Goal: Register for event/course

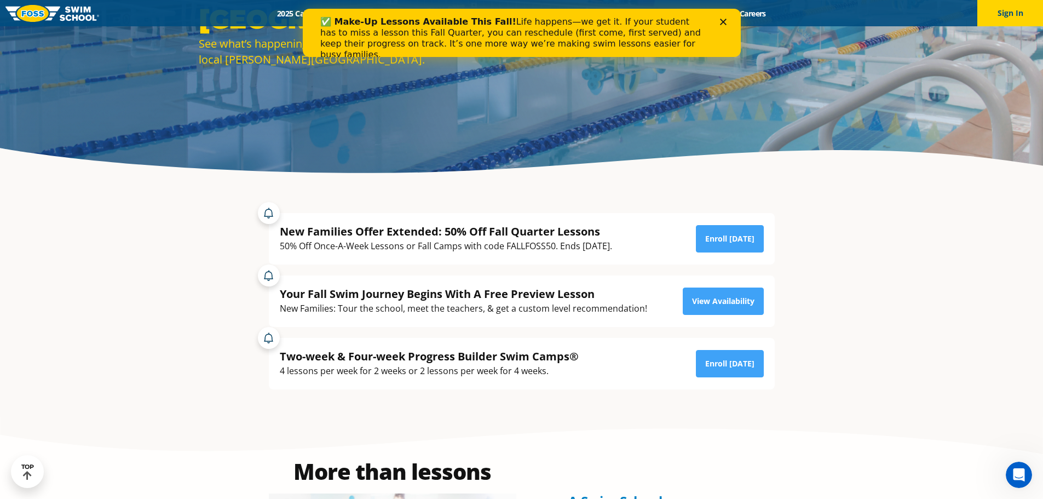
click at [721, 19] on icon "Close" at bounding box center [723, 22] width 7 height 7
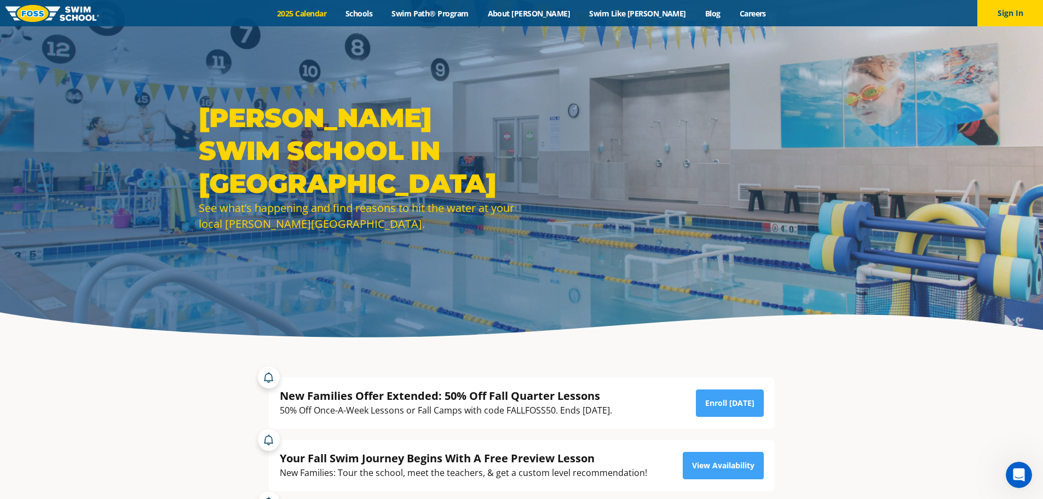
click at [336, 13] on link "2025 Calendar" at bounding box center [302, 13] width 68 height 10
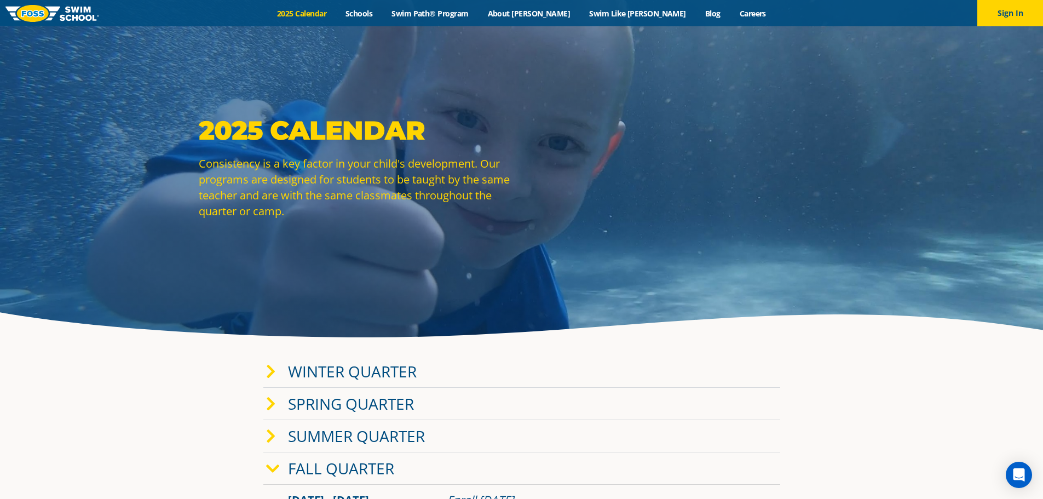
scroll to position [164, 0]
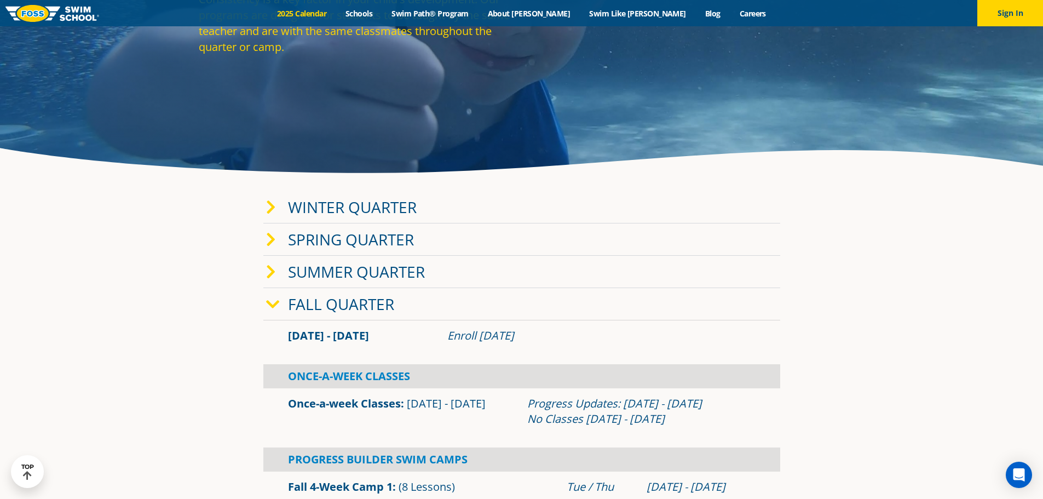
click at [279, 288] on div "Fall Quarter" at bounding box center [521, 304] width 517 height 32
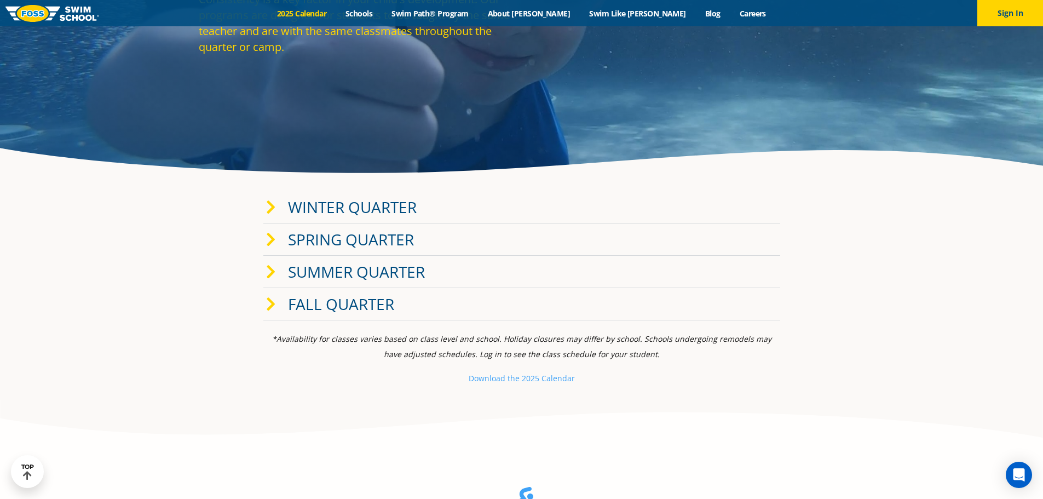
click at [275, 265] on icon at bounding box center [271, 272] width 10 height 15
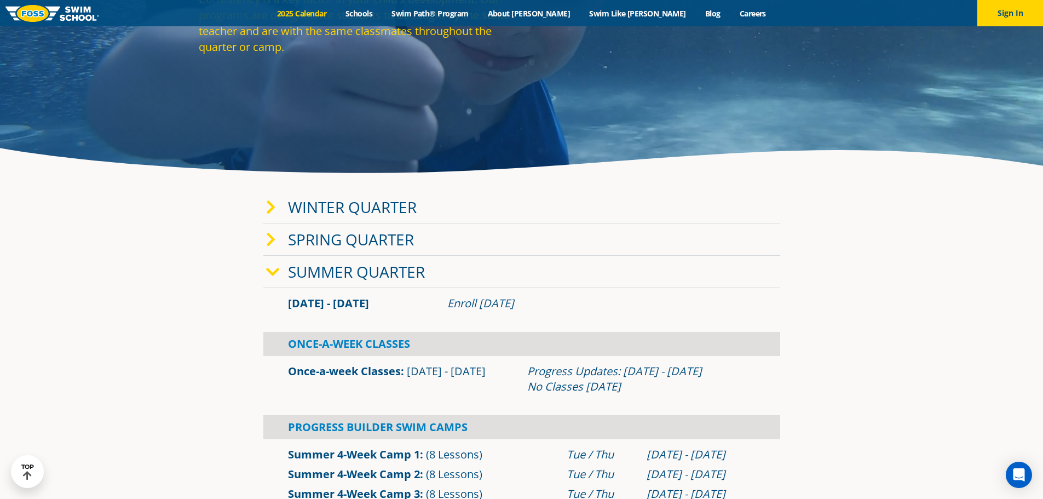
click at [275, 265] on icon at bounding box center [273, 272] width 14 height 15
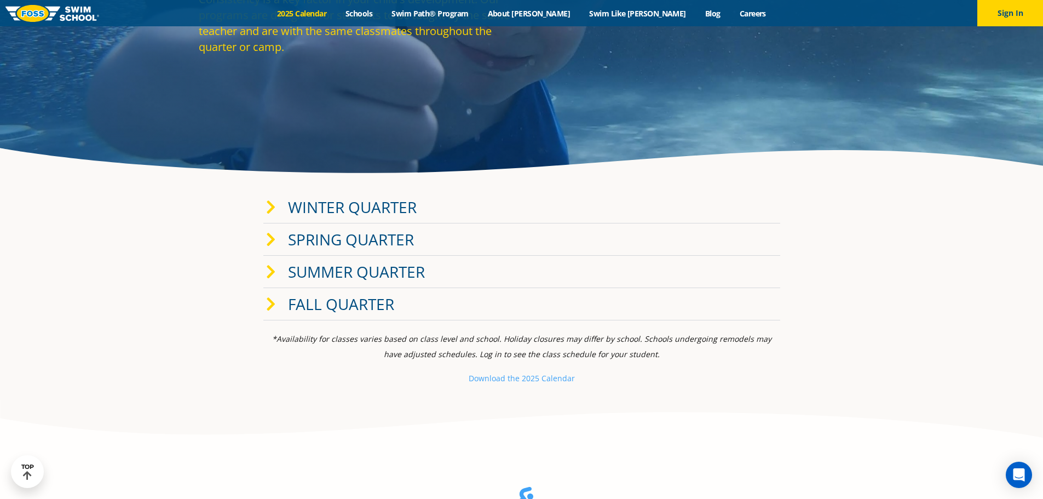
click at [275, 265] on icon at bounding box center [271, 272] width 10 height 15
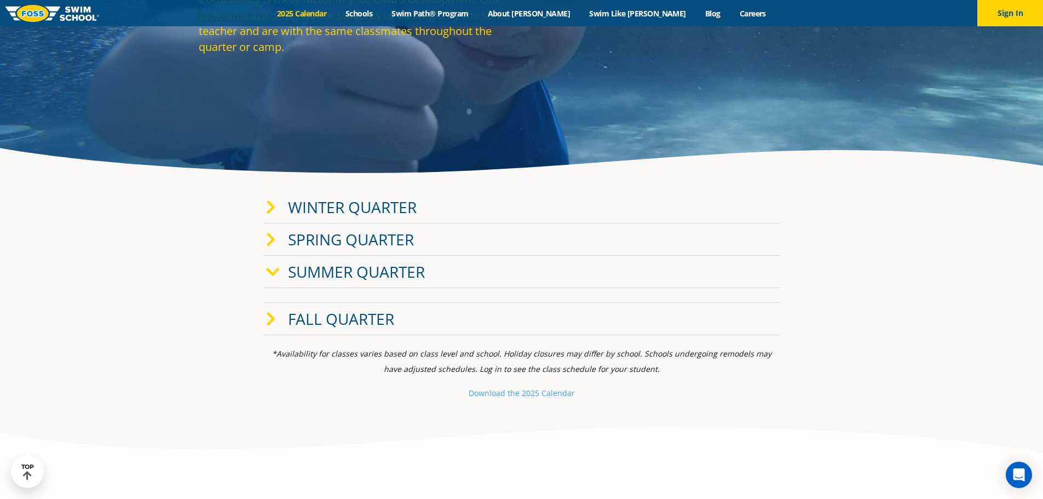
click at [275, 265] on icon at bounding box center [273, 272] width 14 height 15
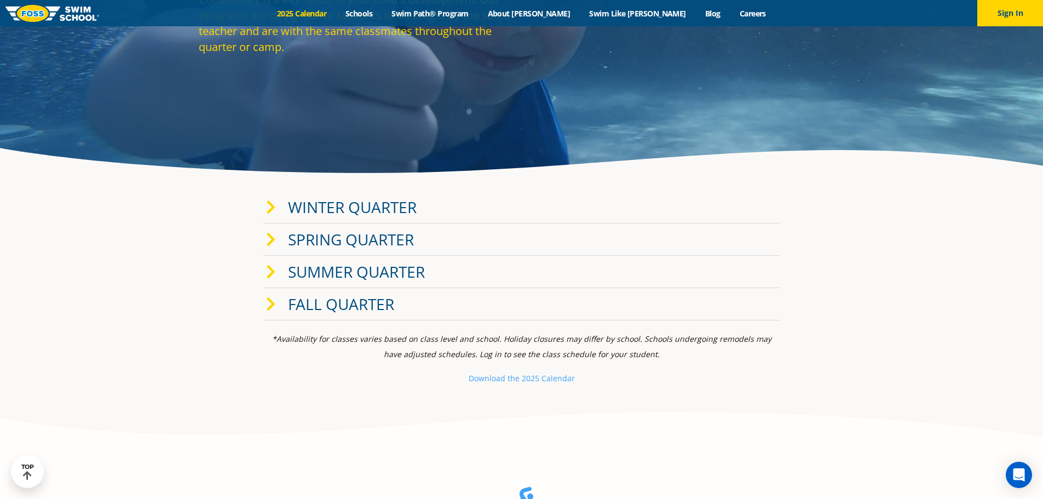
click at [275, 200] on icon at bounding box center [271, 207] width 10 height 15
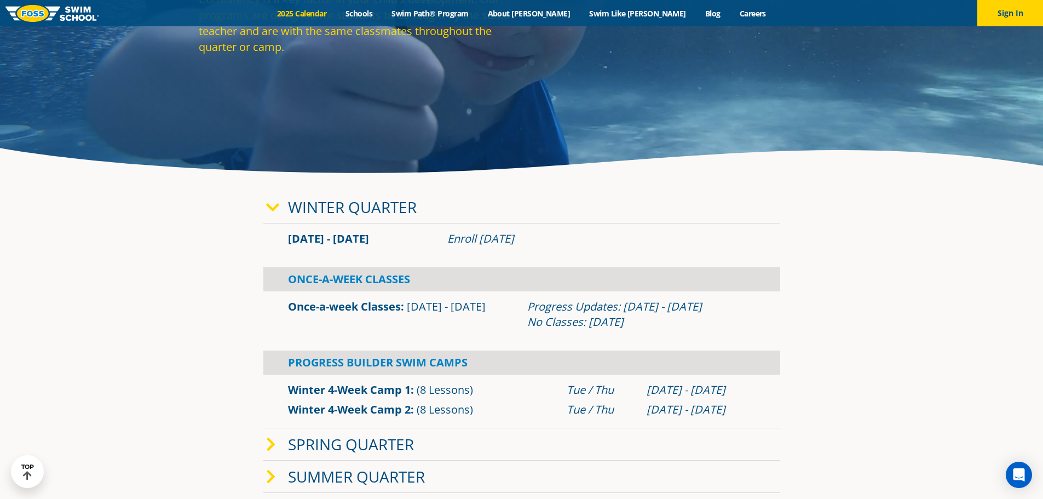
click at [331, 299] on link "Once-a-week Classes" at bounding box center [344, 306] width 113 height 15
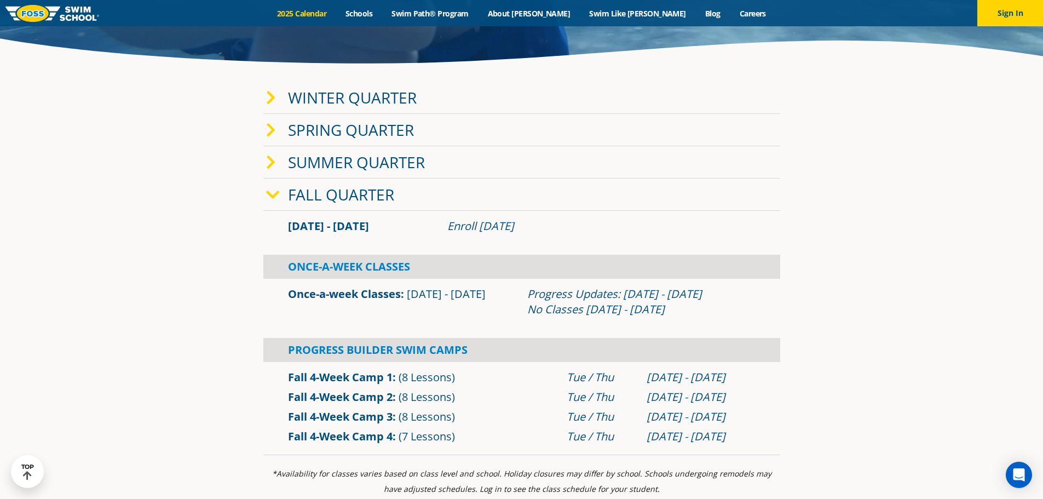
drag, startPoint x: 269, startPoint y: 191, endPoint x: 269, endPoint y: 185, distance: 6.0
click at [269, 191] on icon at bounding box center [273, 194] width 14 height 15
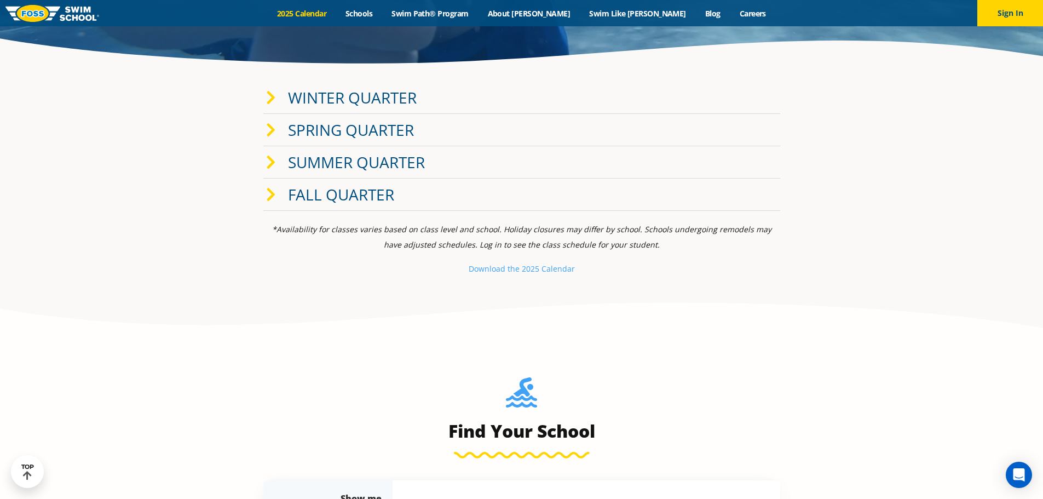
click at [275, 99] on span at bounding box center [277, 98] width 22 height 16
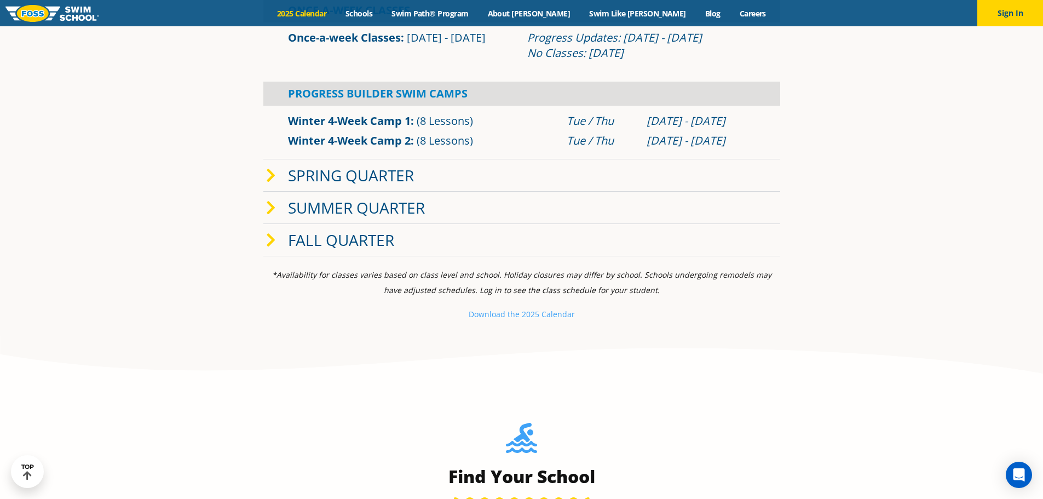
scroll to position [329, 0]
